Goal: Task Accomplishment & Management: Complete application form

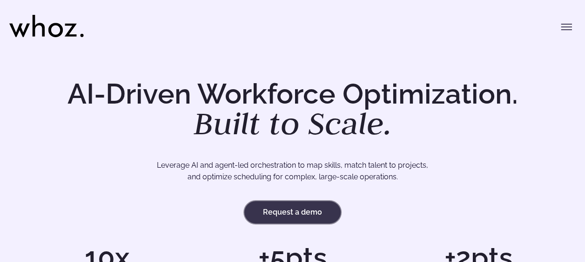
click at [282, 218] on link "Request a demo" at bounding box center [292, 212] width 96 height 22
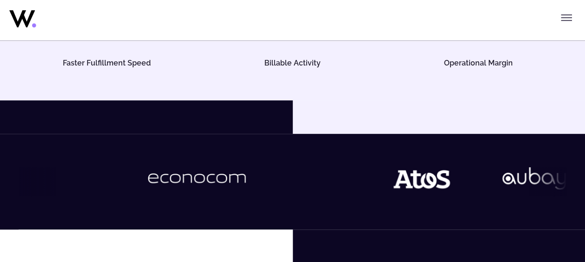
scroll to position [465, 0]
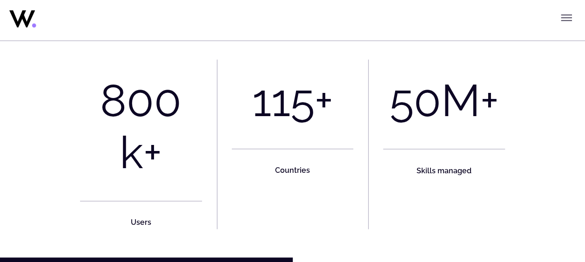
click at [566, 21] on icon "Toggle menu" at bounding box center [566, 17] width 11 height 11
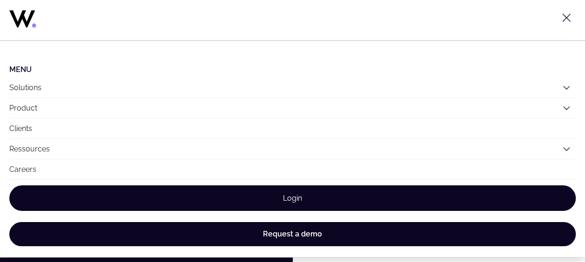
click at [301, 196] on link "Login" at bounding box center [292, 199] width 566 height 26
